Goal: Transaction & Acquisition: Book appointment/travel/reservation

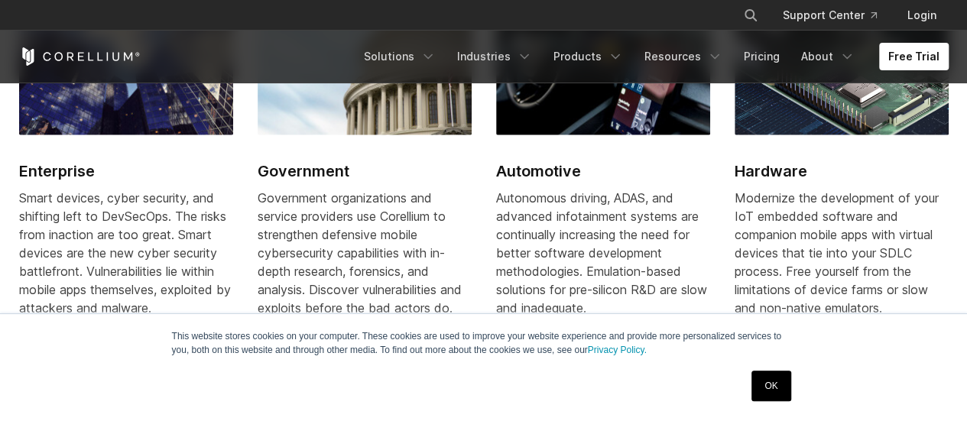
scroll to position [1816, 0]
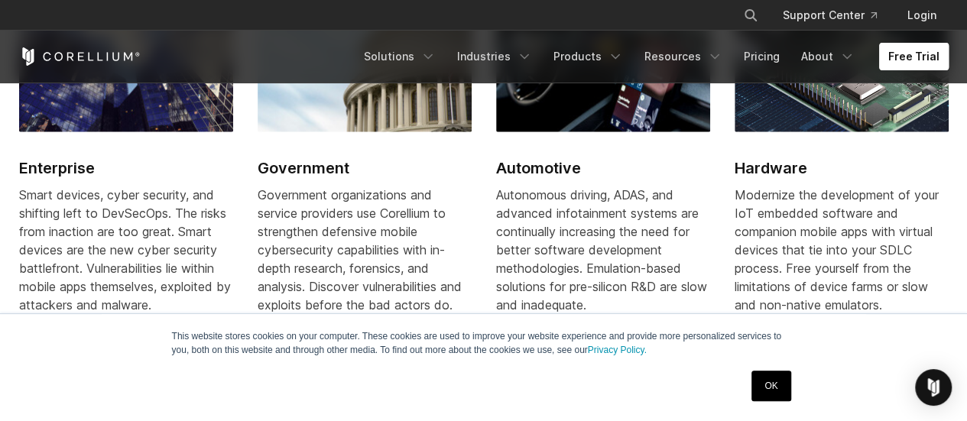
click at [897, 50] on link "Free Trial" at bounding box center [914, 57] width 70 height 28
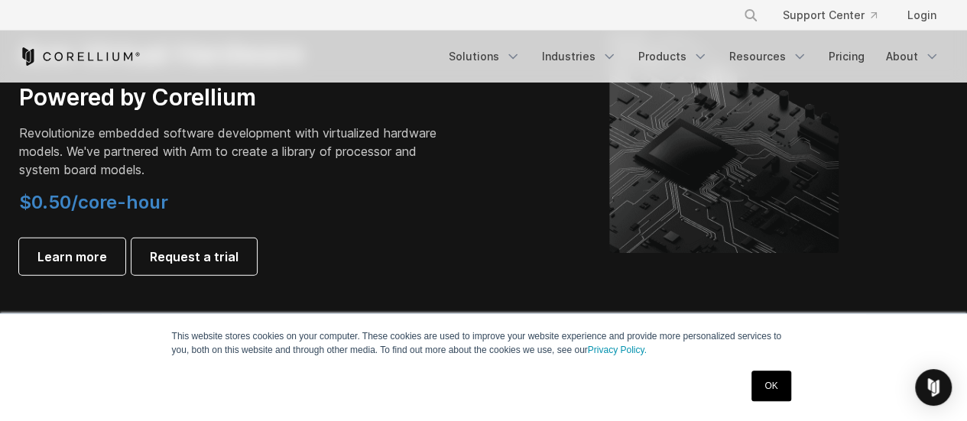
scroll to position [1933, 0]
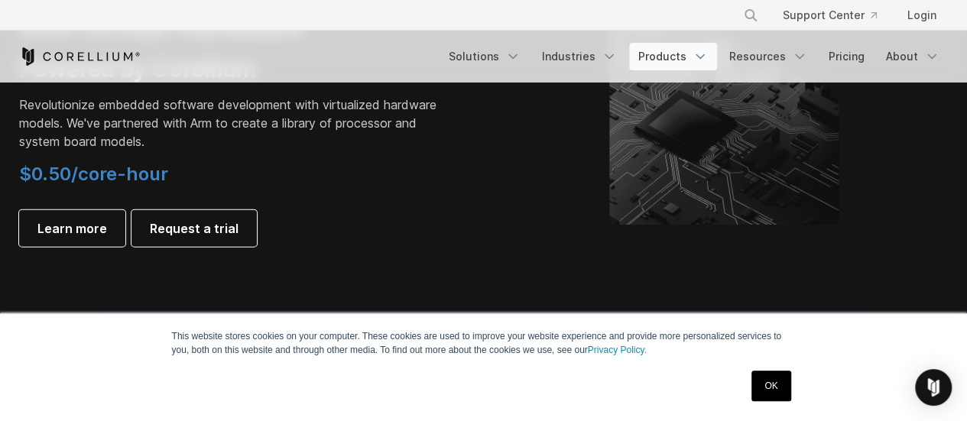
click at [684, 57] on link "Products" at bounding box center [673, 57] width 88 height 28
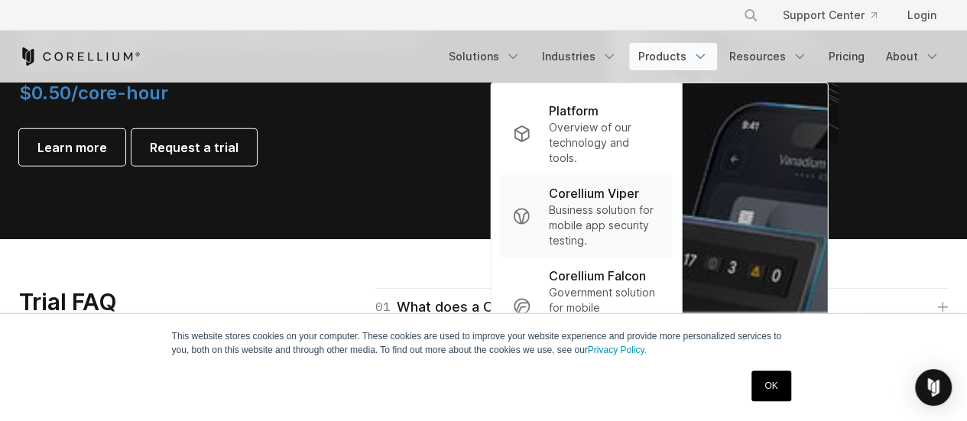
scroll to position [2023, 0]
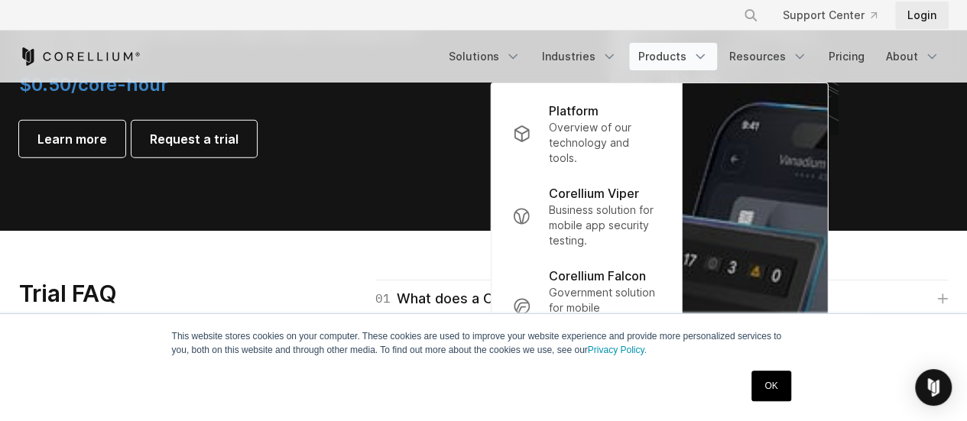
click at [932, 10] on link "Login" at bounding box center [922, 16] width 54 height 28
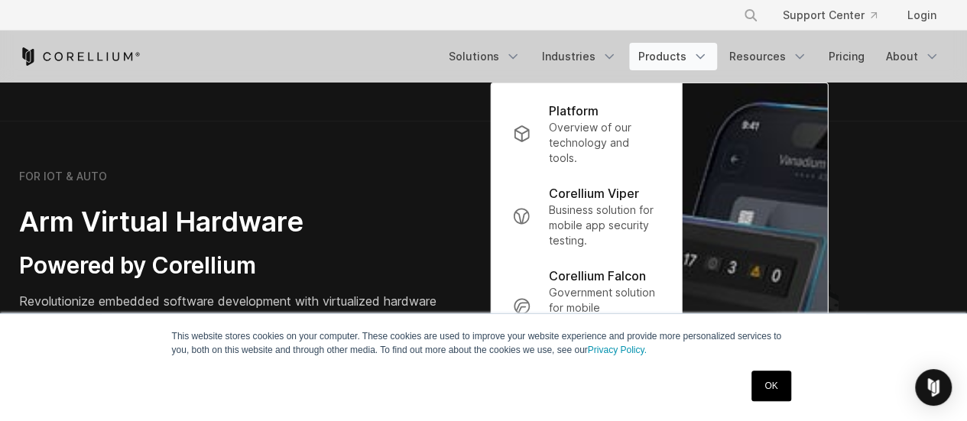
scroll to position [1734, 0]
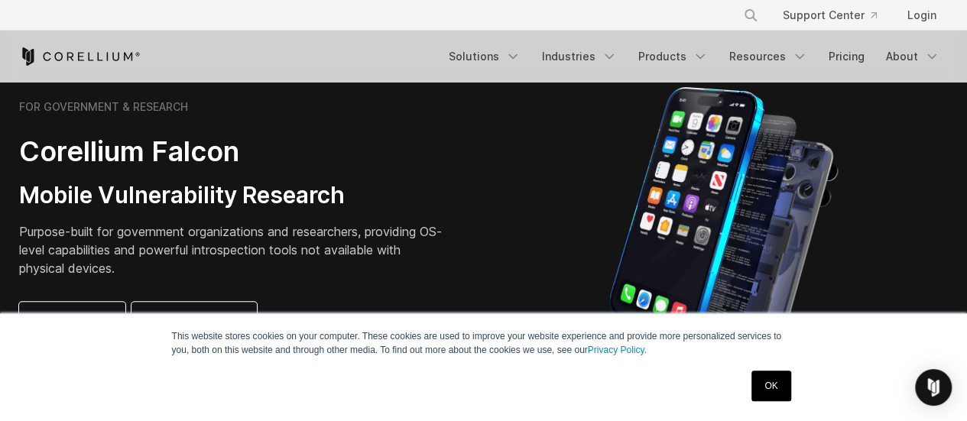
scroll to position [717, 0]
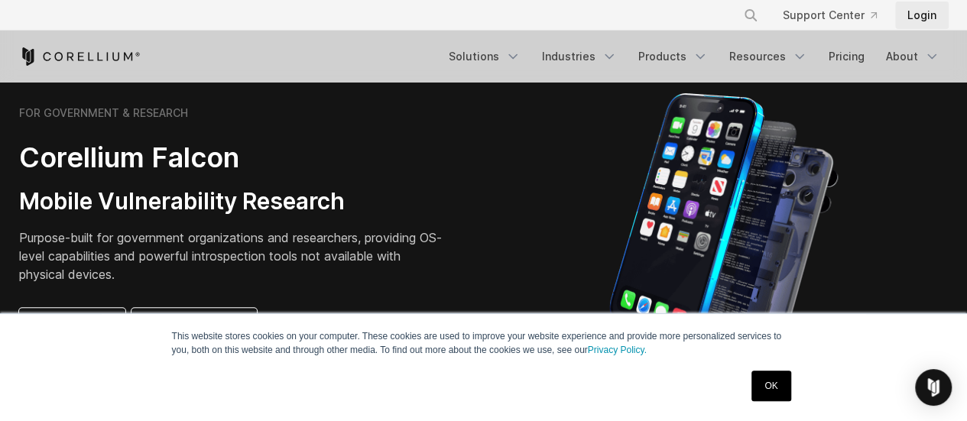
click at [914, 11] on link "Login" at bounding box center [922, 16] width 54 height 28
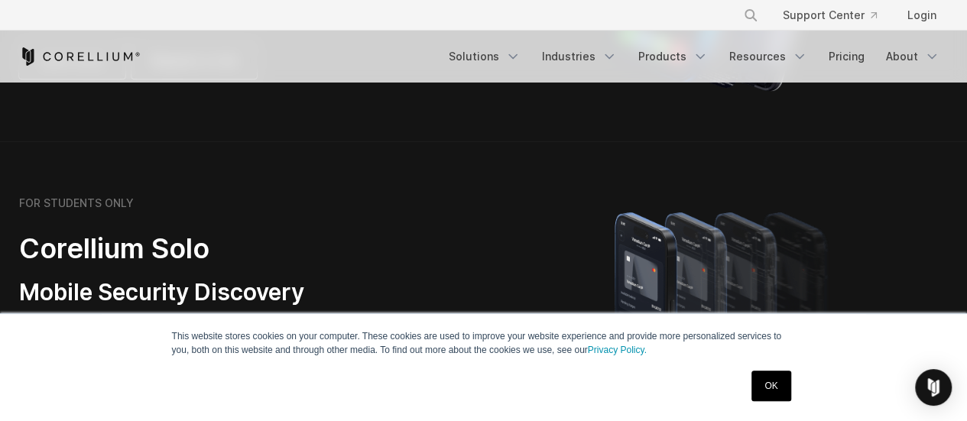
click at [778, 391] on link "OK" at bounding box center [771, 386] width 39 height 31
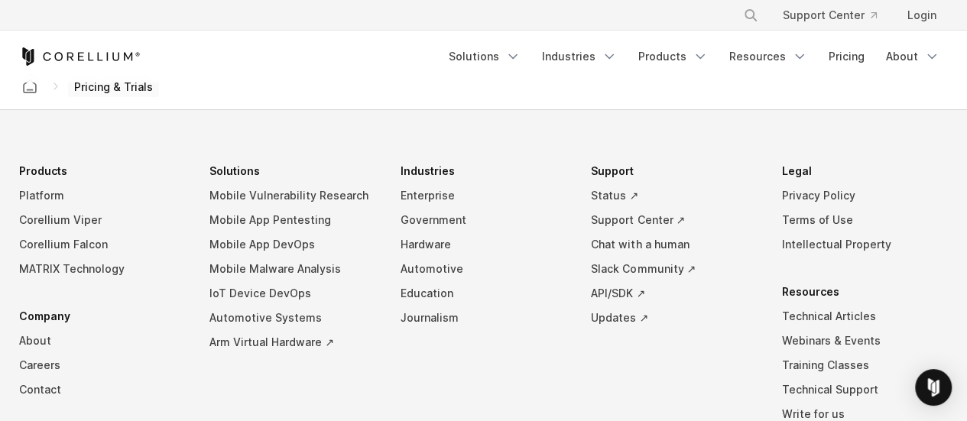
scroll to position [2739, 0]
click at [921, 9] on link "Login" at bounding box center [922, 16] width 54 height 28
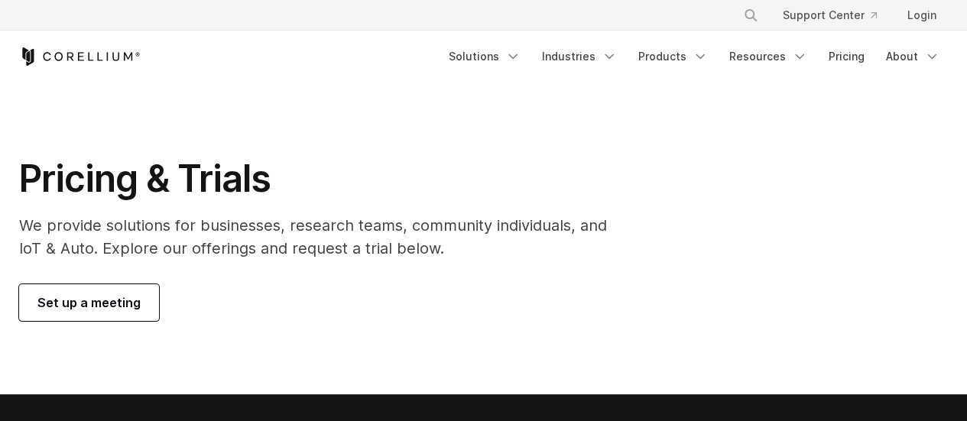
click at [109, 310] on span "Set up a meeting" at bounding box center [88, 303] width 103 height 18
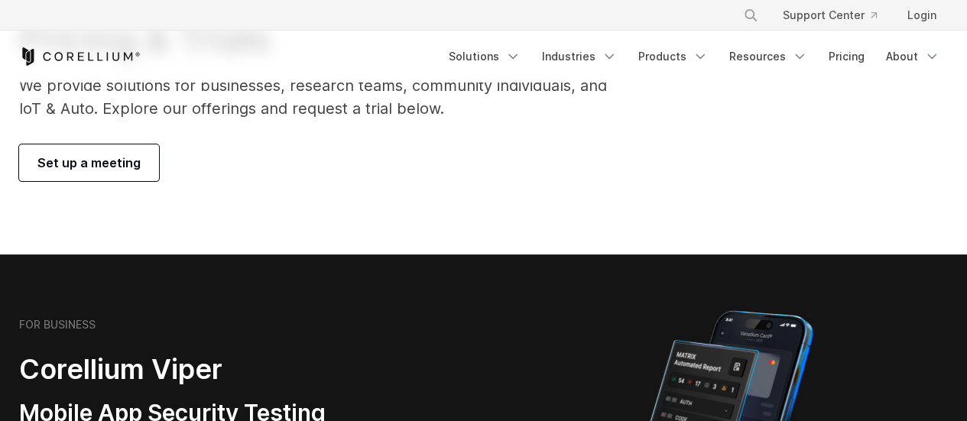
scroll to position [144, 0]
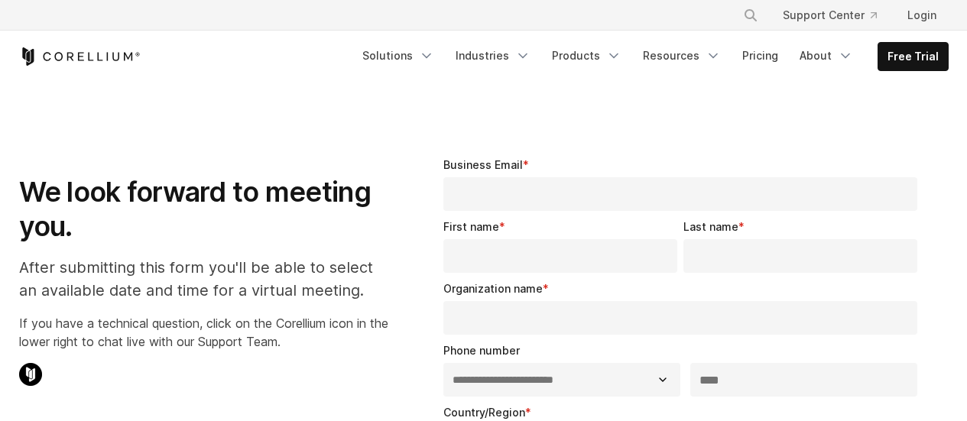
select select "**"
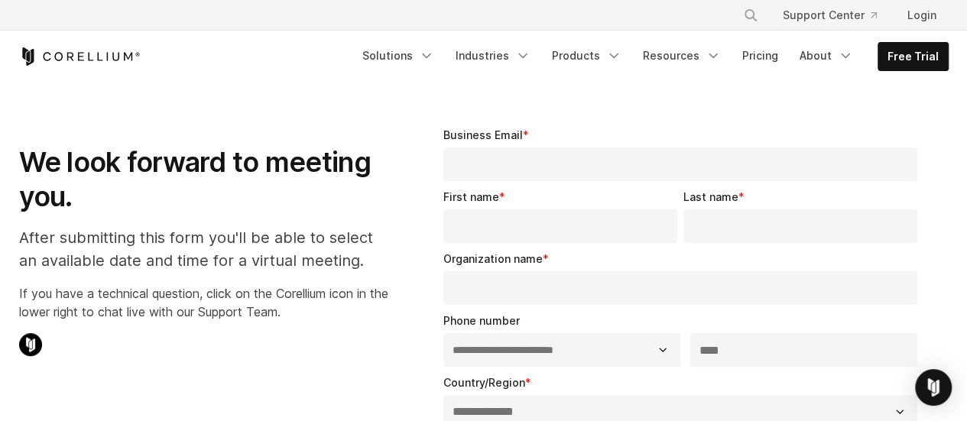
scroll to position [129, 0]
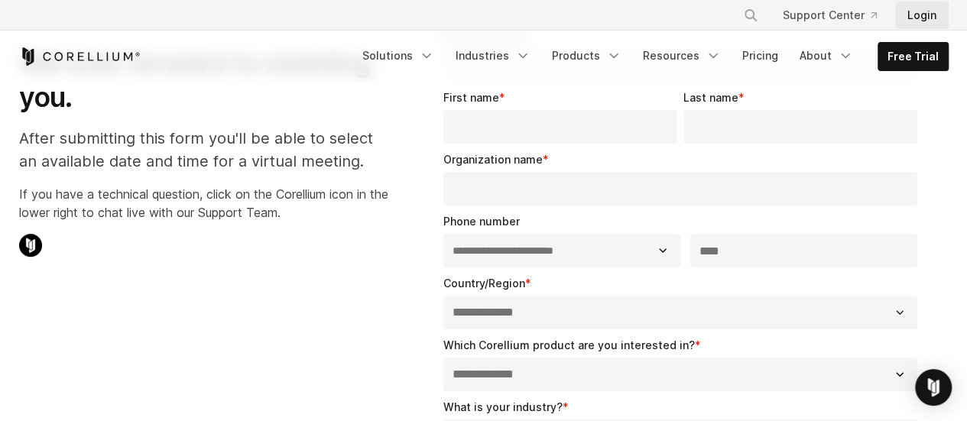
click at [930, 14] on link "Login" at bounding box center [922, 16] width 54 height 28
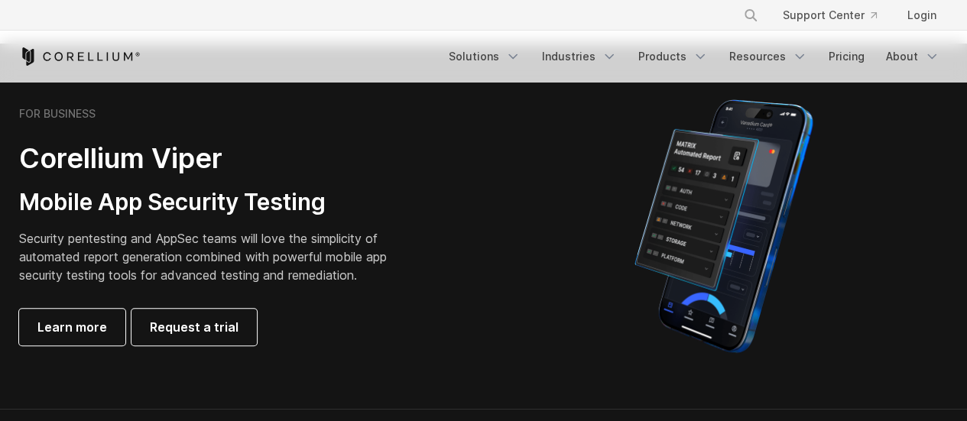
scroll to position [385, 0]
